Goal: Navigation & Orientation: Understand site structure

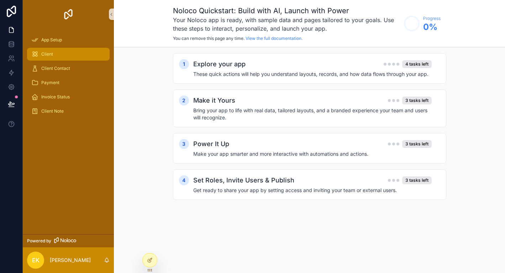
click at [84, 54] on div "Client" at bounding box center [68, 53] width 74 height 11
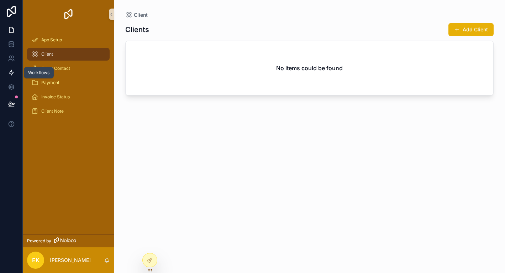
click at [15, 75] on link at bounding box center [11, 73] width 22 height 14
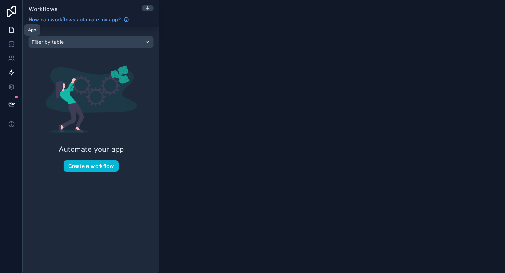
click at [11, 28] on icon at bounding box center [11, 29] width 7 height 7
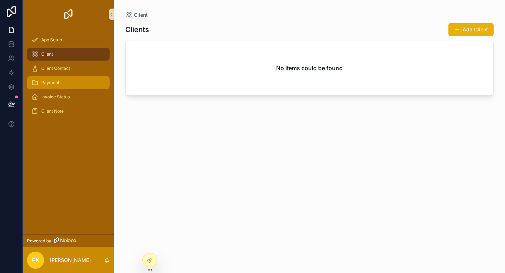
click at [67, 76] on link "Payment" at bounding box center [68, 82] width 83 height 13
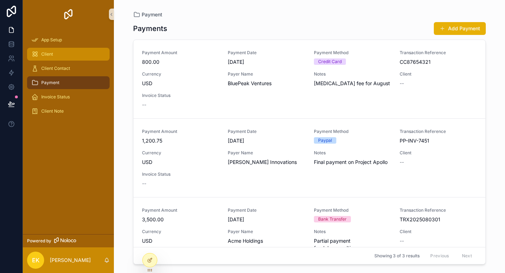
click at [68, 49] on div "Client" at bounding box center [68, 53] width 74 height 11
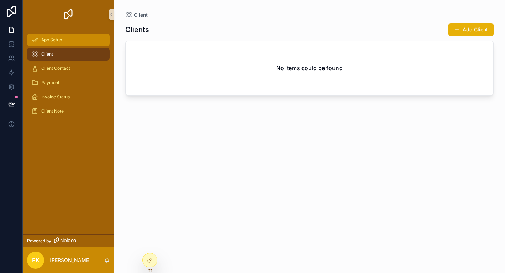
click at [56, 41] on span "App Setup" at bounding box center [51, 40] width 21 height 6
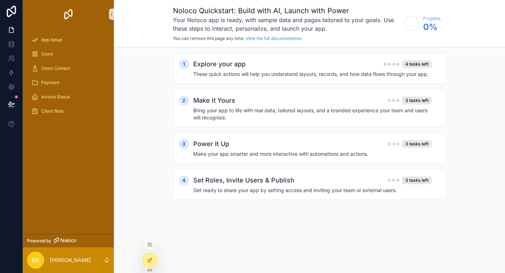
drag, startPoint x: 144, startPoint y: 256, endPoint x: 151, endPoint y: 241, distance: 17.0
click at [151, 253] on div at bounding box center [149, 260] width 15 height 14
click at [151, 241] on div at bounding box center [149, 244] width 11 height 11
